Goal: Transaction & Acquisition: Purchase product/service

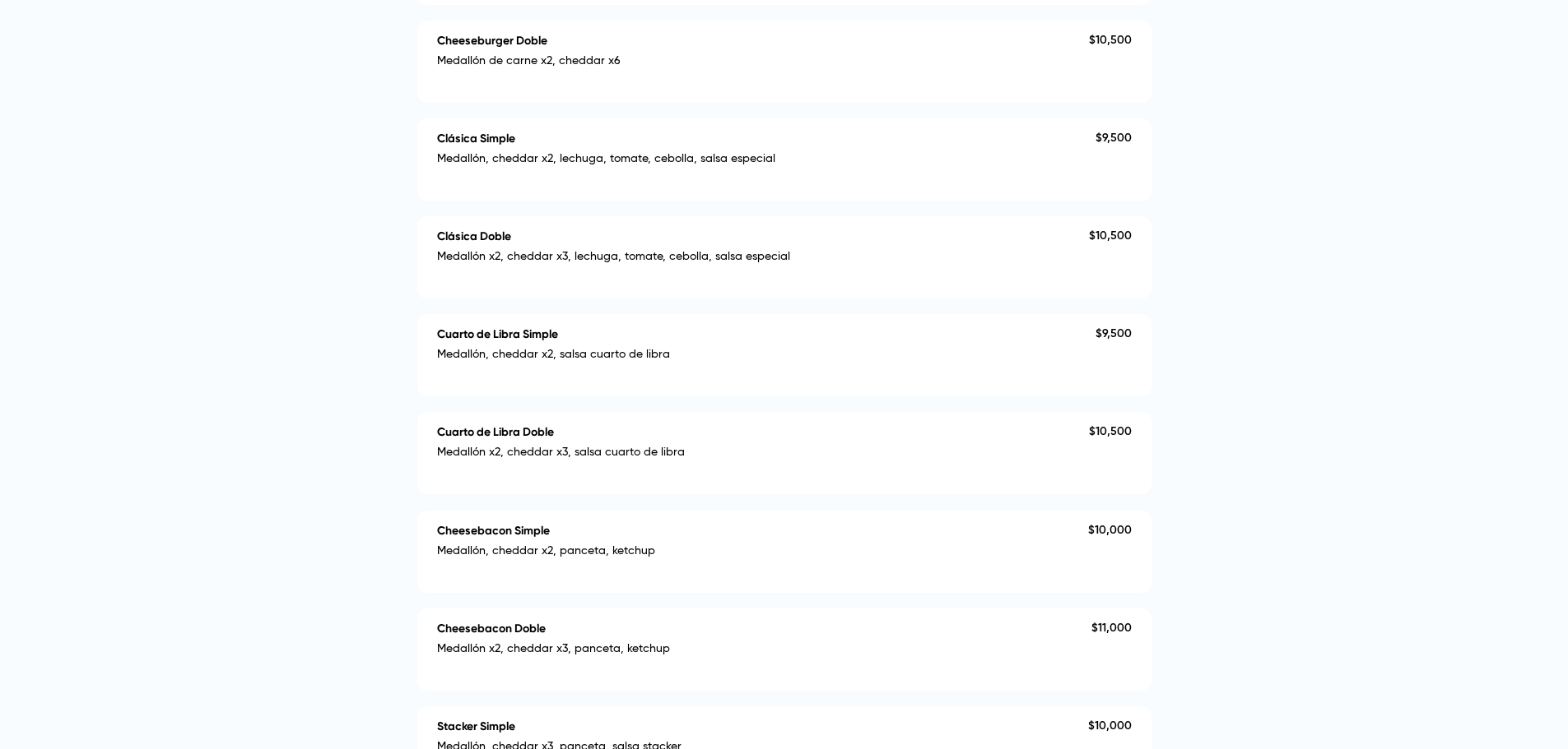
scroll to position [494, 0]
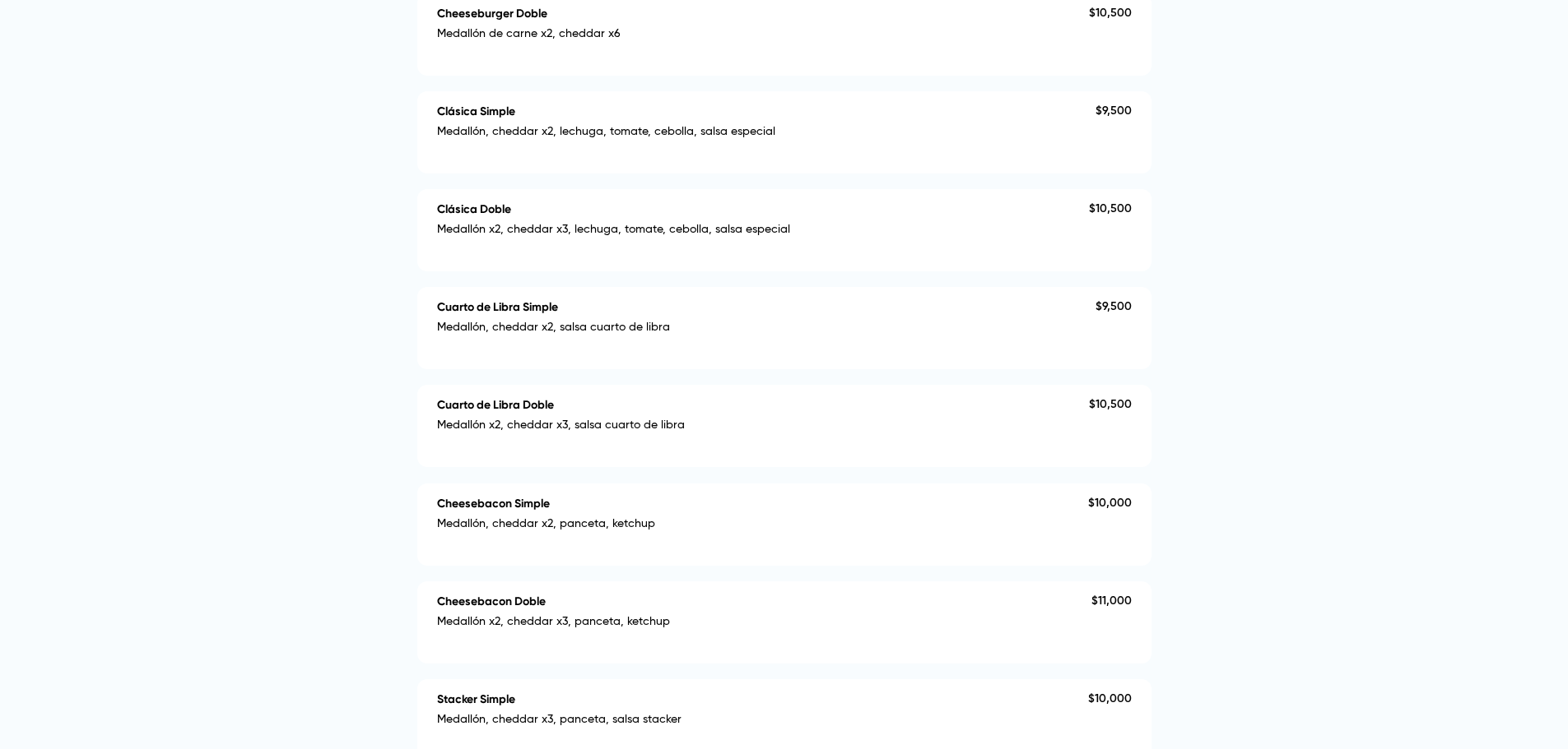
click at [581, 412] on div "Cuarto de Libra Doble" at bounding box center [763, 405] width 652 height 14
click at [520, 412] on h4 "Cuarto de Libra Doble" at bounding box center [496, 405] width 117 height 14
type textarea "*"
click at [550, 453] on div "Cuarto de Libra Doble Medallón x2, cheddar x3, salsa cuarto de libra" at bounding box center [763, 425] width 652 height 55
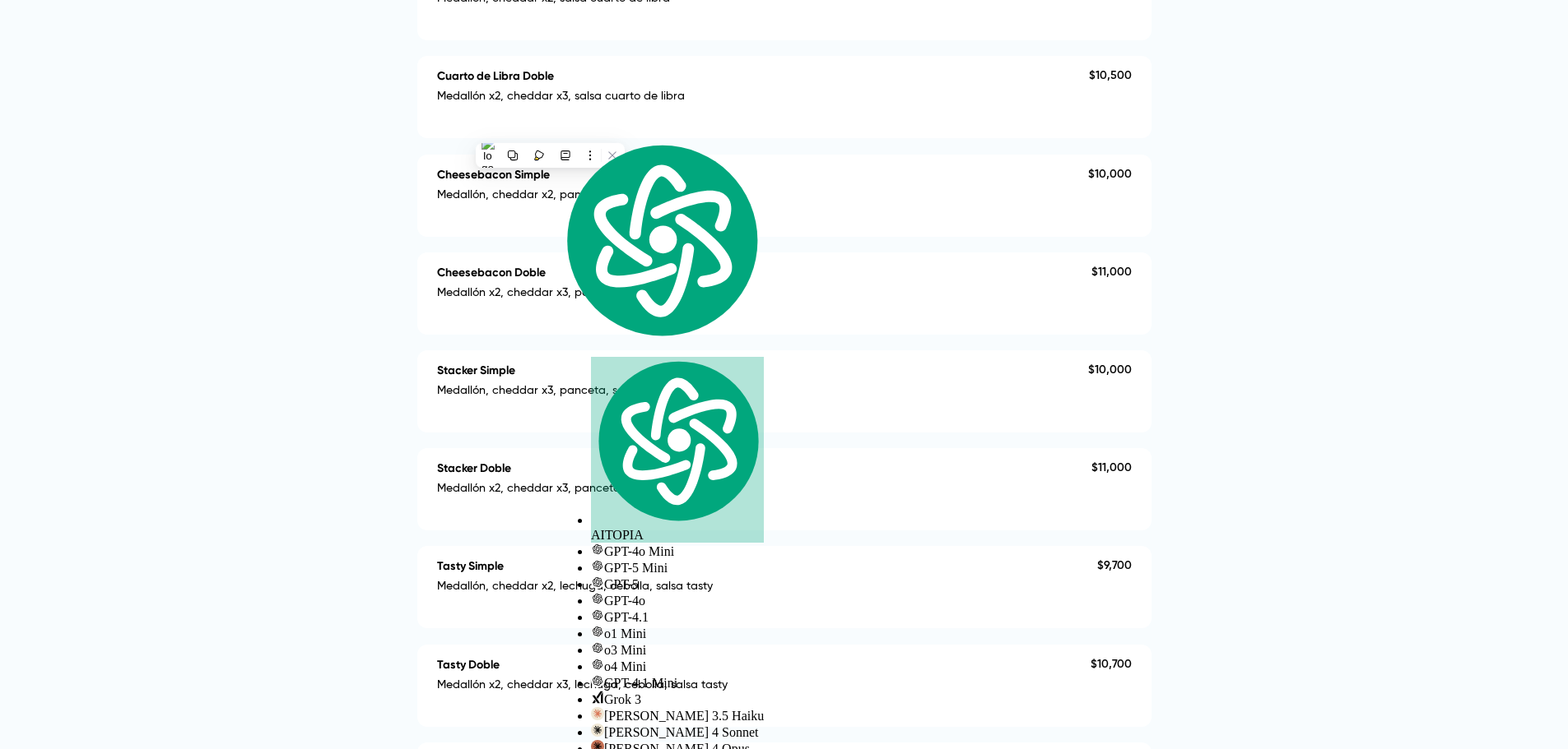
click at [604, 447] on div "Burgers Cheeseburger Simple Medallón de carne, cheddar x3 $ 9,500 Cheeseburger …" at bounding box center [784, 327] width 734 height 1585
drag, startPoint x: 984, startPoint y: 498, endPoint x: 1089, endPoint y: 497, distance: 105.0
click at [1063, 503] on div "Stacker Doble Medallón x2, cheddar x3, panceta, salsa stacker" at bounding box center [764, 489] width 655 height 55
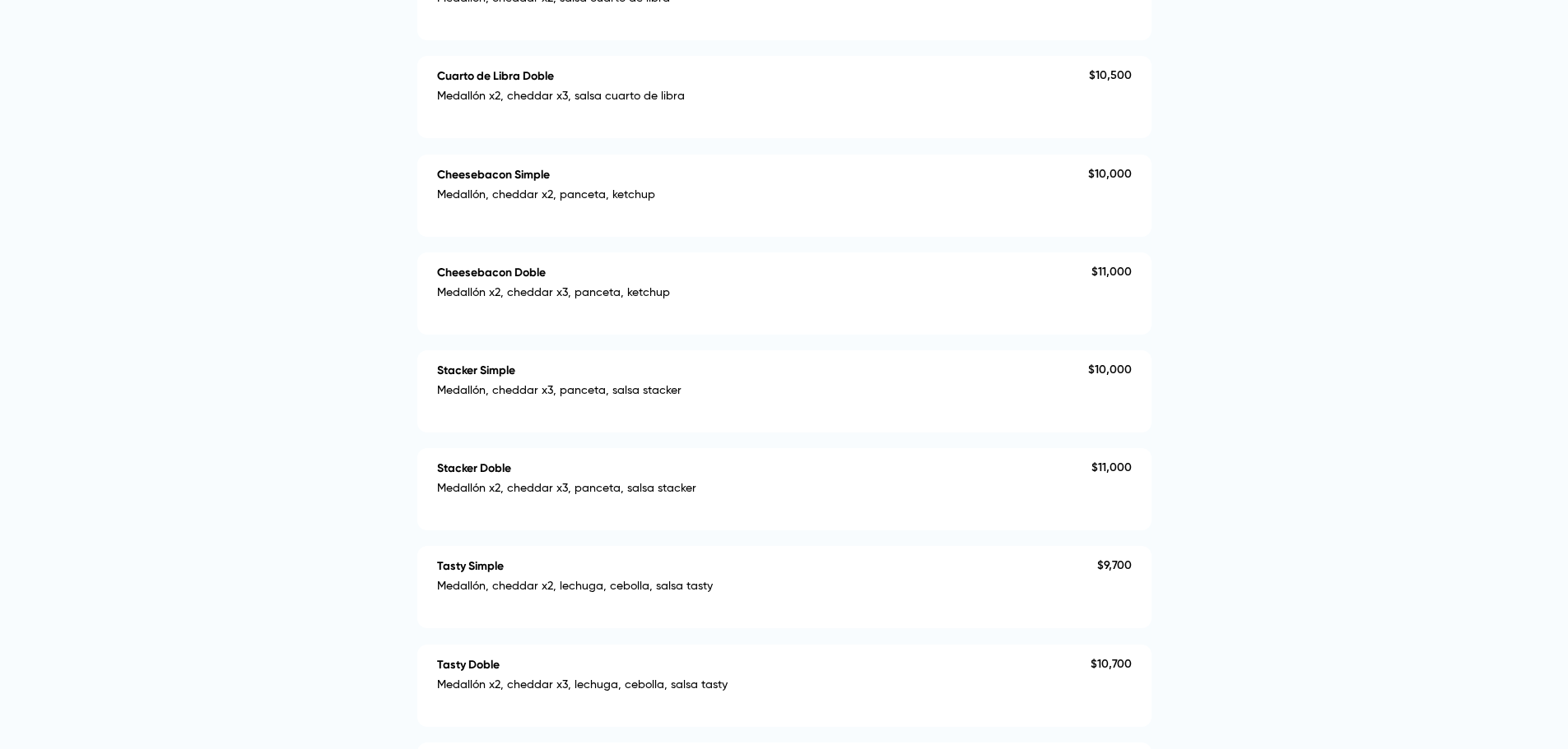
drag, startPoint x: 1089, startPoint y: 497, endPoint x: 967, endPoint y: 501, distance: 122.1
click at [1085, 494] on div "Stacker Doble Medallón x2, cheddar x3, panceta, salsa stacker" at bounding box center [764, 489] width 655 height 55
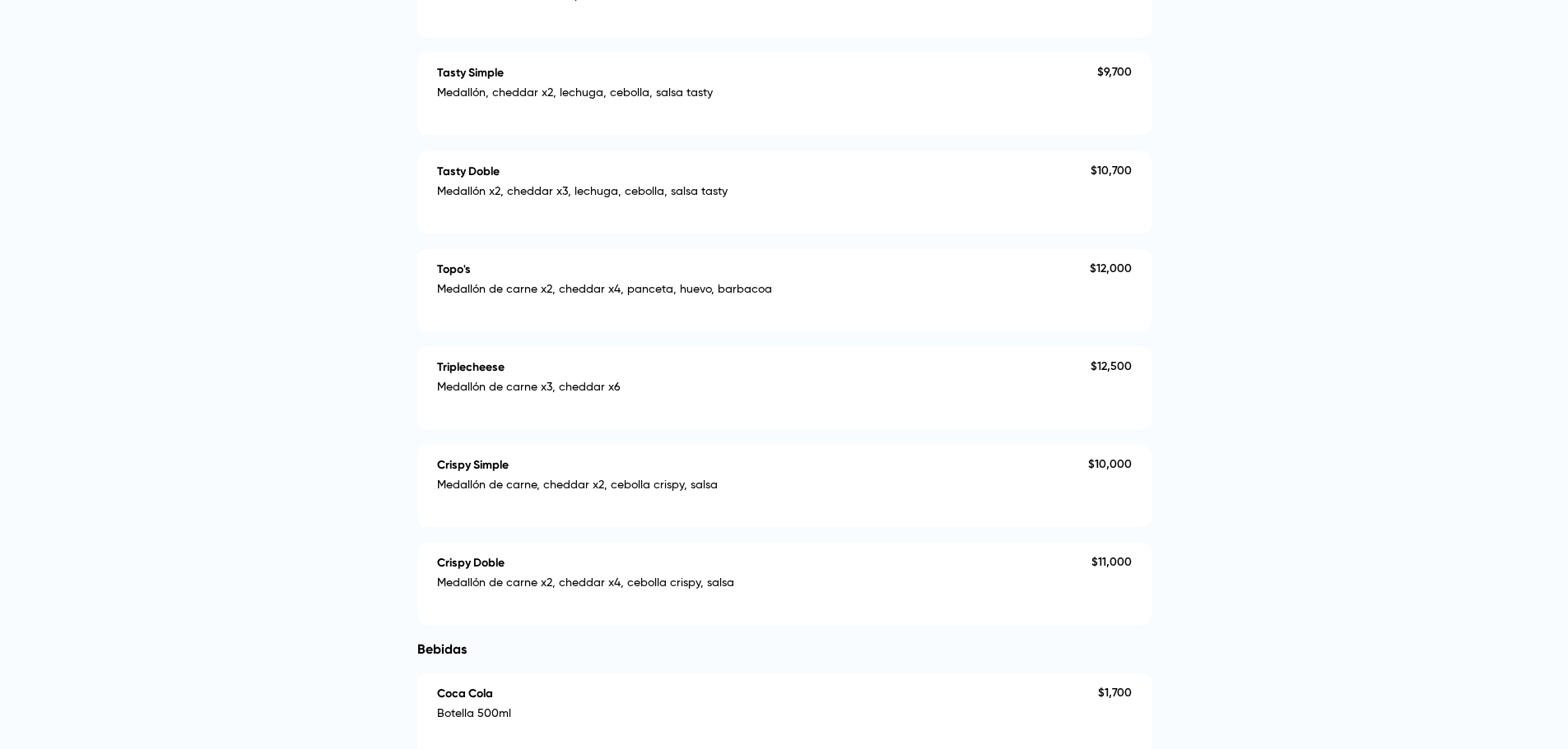
scroll to position [1810, 0]
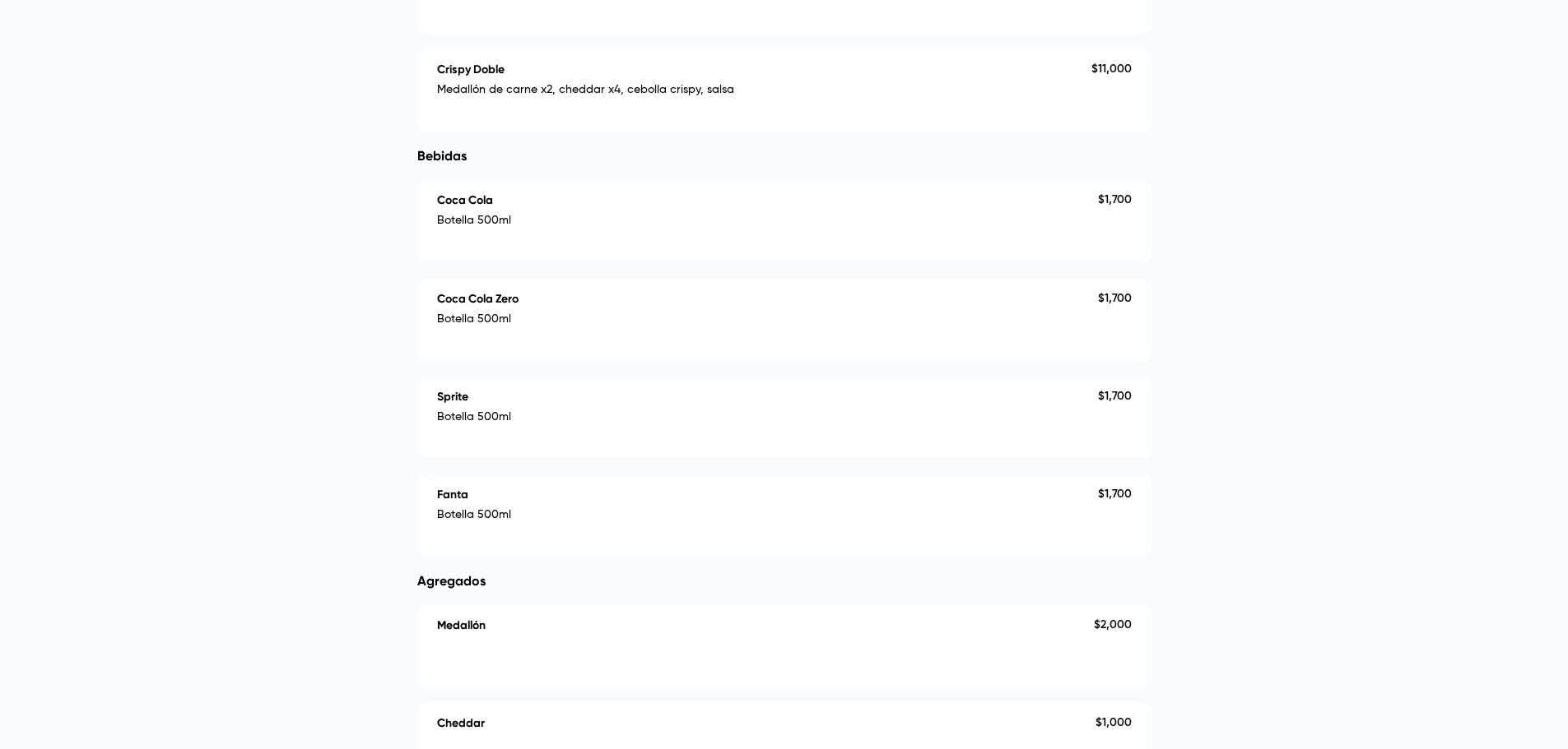
drag, startPoint x: 589, startPoint y: 479, endPoint x: 543, endPoint y: 516, distance: 59.0
click at [588, 480] on div "Bebidas Coca Cola Botella 500ml $ 1,700 Coca Cola Zero Botella 500ml $ 1,700 Sp…" at bounding box center [784, 352] width 734 height 409
drag, startPoint x: 543, startPoint y: 516, endPoint x: 637, endPoint y: 350, distance: 190.8
click at [546, 502] on div "Fanta" at bounding box center [767, 495] width 661 height 14
